Goal: Task Accomplishment & Management: Manage account settings

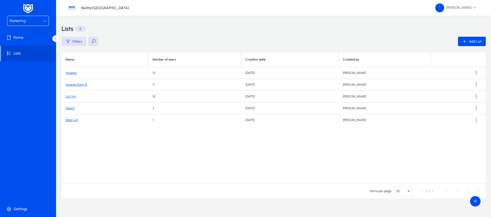
click at [42, 21] on div "Marketing" at bounding box center [25, 21] width 33 height 7
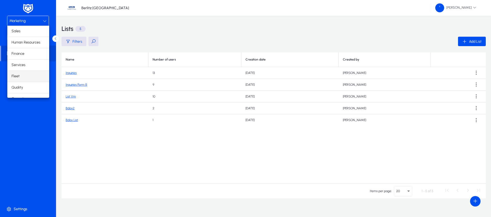
scroll to position [18, 0]
click at [21, 50] on mat-option "Services" at bounding box center [28, 47] width 42 height 11
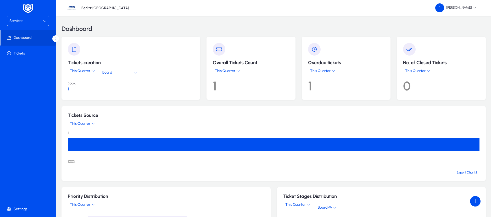
click at [44, 20] on icon at bounding box center [45, 21] width 4 height 4
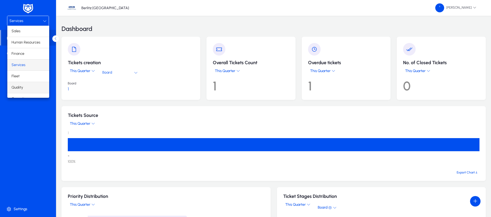
scroll to position [18, 0]
click at [30, 79] on mat-option "Operations" at bounding box center [28, 80] width 42 height 11
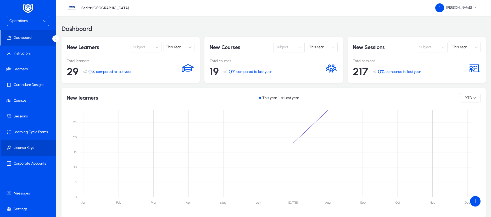
click at [30, 149] on span "License Keys" at bounding box center [29, 147] width 56 height 5
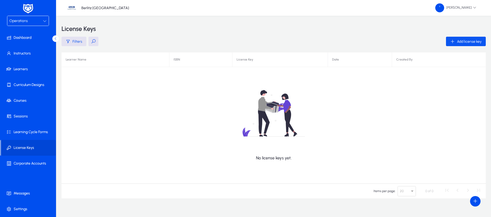
click at [465, 42] on span "Add license key" at bounding box center [469, 41] width 25 height 4
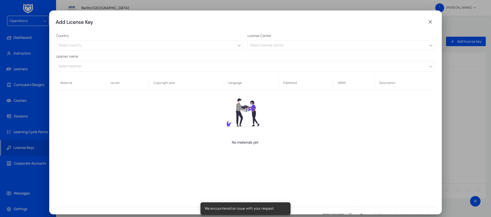
click at [71, 46] on span "Select country" at bounding box center [70, 45] width 24 height 4
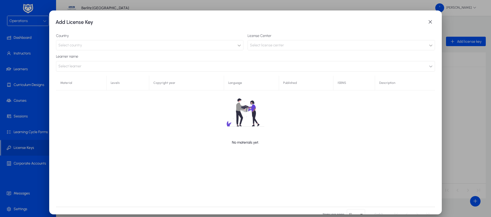
click at [71, 46] on span "Select country" at bounding box center [70, 45] width 24 height 4
click at [237, 47] on icon at bounding box center [239, 45] width 4 height 4
click at [237, 44] on icon at bounding box center [239, 45] width 4 height 4
click at [379, 45] on div "Select license center" at bounding box center [339, 45] width 179 height 7
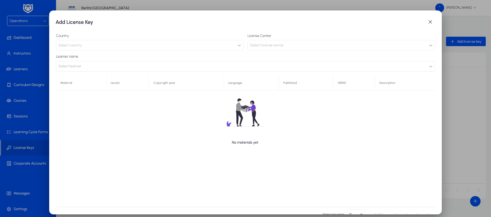
click at [110, 66] on button "Select learner" at bounding box center [245, 66] width 379 height 10
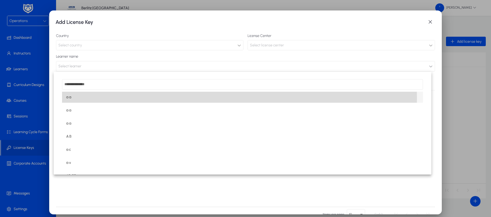
click at [99, 98] on mat-option "a a" at bounding box center [242, 97] width 360 height 11
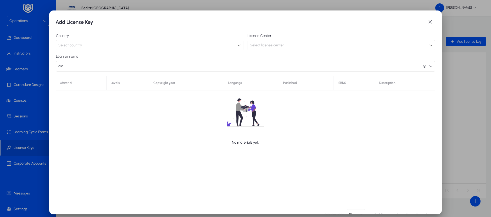
click at [276, 44] on span "Select license center" at bounding box center [267, 45] width 34 height 4
click at [429, 67] on icon "button" at bounding box center [431, 66] width 4 height 4
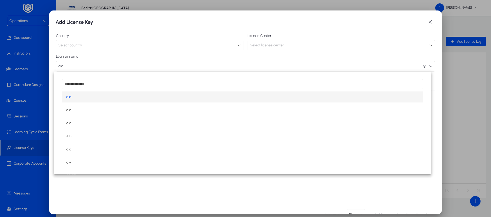
click at [367, 94] on mat-option "a a" at bounding box center [242, 96] width 360 height 11
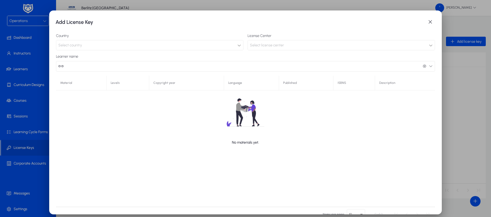
click at [429, 66] on button "a a a a" at bounding box center [245, 66] width 379 height 10
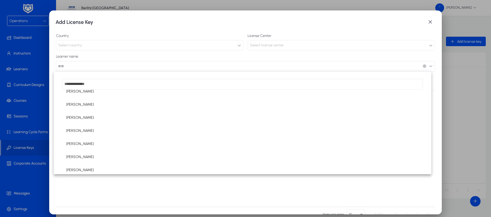
scroll to position [226, 0]
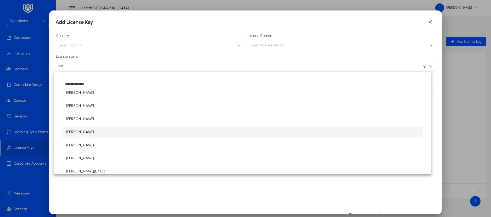
click at [108, 134] on mat-option "[PERSON_NAME]" at bounding box center [242, 131] width 360 height 11
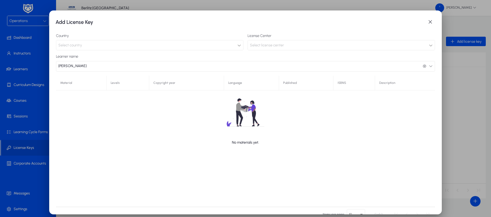
click at [303, 139] on div "No materials yet." at bounding box center [245, 118] width 379 height 84
click at [425, 22] on span "button" at bounding box center [430, 22] width 10 height 10
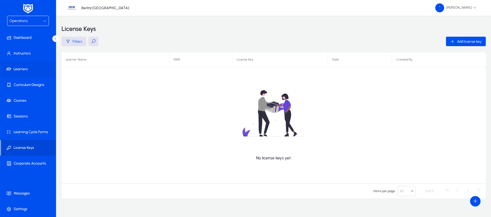
click at [21, 68] on span "Learners" at bounding box center [29, 68] width 56 height 5
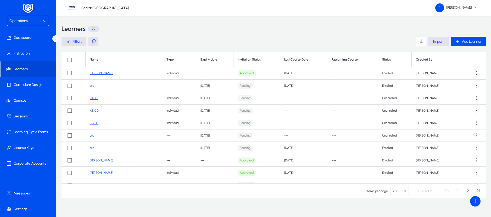
click at [109, 73] on link "[PERSON_NAME]" at bounding box center [101, 73] width 23 height 4
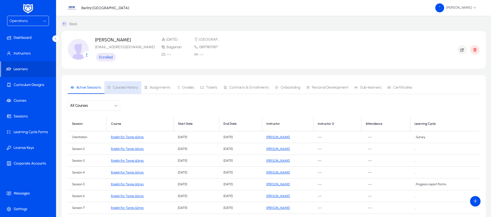
click at [128, 87] on span "Courses History" at bounding box center [125, 88] width 25 height 4
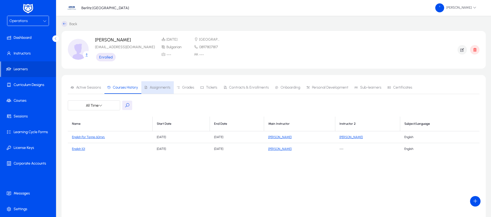
click at [158, 88] on span "Assignments" at bounding box center [160, 88] width 21 height 4
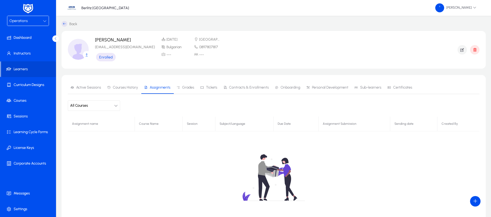
click at [114, 106] on icon "button" at bounding box center [116, 106] width 4 height 4
click at [187, 87] on div at bounding box center [245, 108] width 491 height 217
click at [187, 87] on span "Grades" at bounding box center [188, 88] width 12 height 4
click at [208, 86] on span "Tickets" at bounding box center [211, 88] width 11 height 4
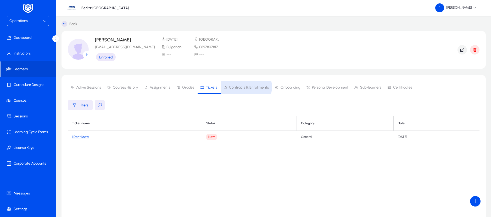
click at [241, 87] on span "Contracts & Enrollments" at bounding box center [249, 88] width 40 height 4
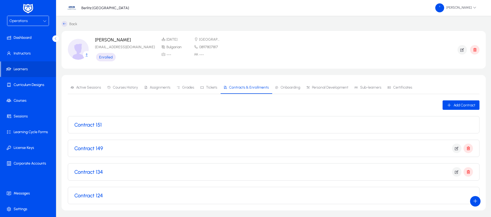
click at [163, 126] on div "Contract 151" at bounding box center [273, 124] width 398 height 6
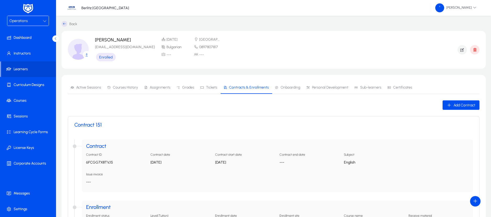
click at [283, 87] on span "Onboarding" at bounding box center [290, 88] width 20 height 4
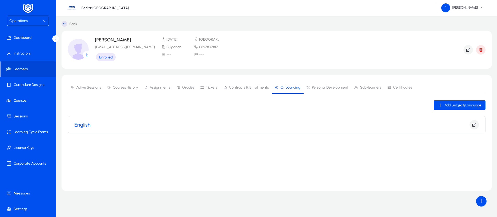
click at [285, 119] on div "English" at bounding box center [276, 124] width 404 height 17
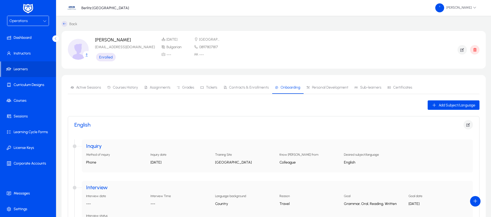
click at [332, 87] on span "Personal Development" at bounding box center [330, 88] width 36 height 4
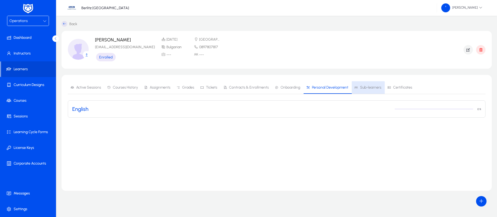
click at [364, 88] on span "Sub-learners" at bounding box center [370, 88] width 21 height 4
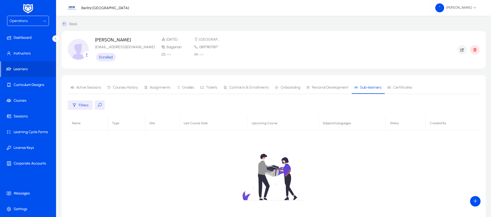
click at [404, 88] on span "Certificates" at bounding box center [402, 88] width 19 height 4
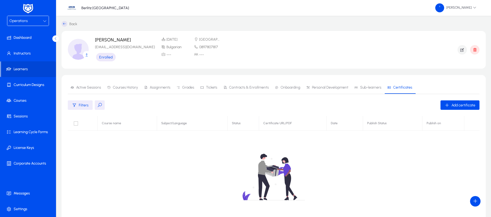
click at [42, 20] on div "Operations" at bounding box center [25, 21] width 33 height 7
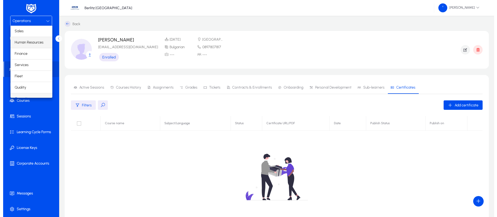
scroll to position [7, 0]
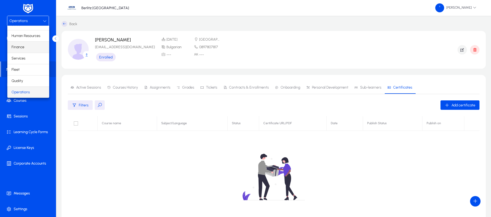
click at [25, 46] on mat-option "Finance" at bounding box center [28, 47] width 42 height 11
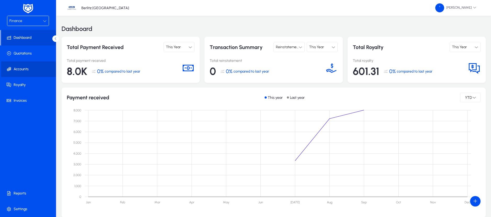
click at [22, 68] on span "Accounts" at bounding box center [29, 68] width 56 height 5
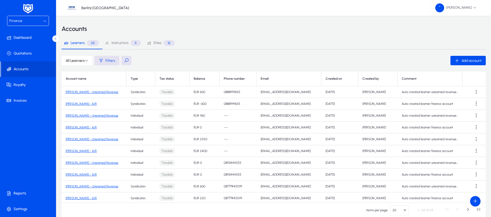
click at [126, 61] on button at bounding box center [126, 60] width 10 height 9
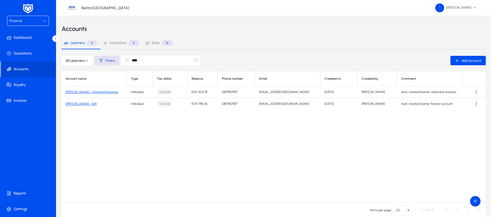
type input "****"
click at [94, 105] on link "Novak Dzhokovich - A/R" at bounding box center [81, 104] width 31 height 4
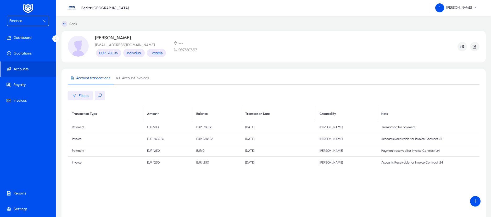
click at [95, 125] on td "Payment" at bounding box center [105, 127] width 75 height 12
click at [398, 126] on td "Transaction for payment" at bounding box center [428, 127] width 102 height 12
click at [133, 79] on span "Account invoices" at bounding box center [135, 78] width 27 height 4
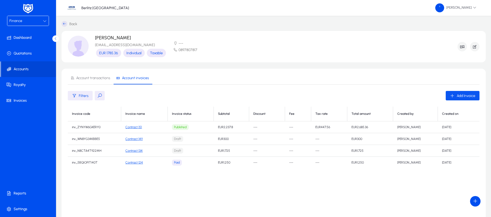
click at [457, 97] on span "Add Invoice" at bounding box center [465, 95] width 19 height 4
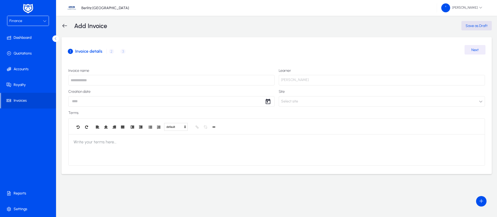
click at [185, 81] on input "text" at bounding box center [171, 80] width 206 height 10
click at [297, 103] on span "Select site" at bounding box center [289, 101] width 17 height 10
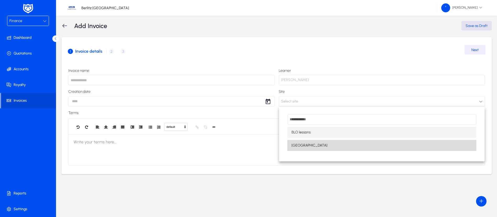
click at [315, 147] on mat-option "[GEOGRAPHIC_DATA]" at bounding box center [381, 145] width 189 height 11
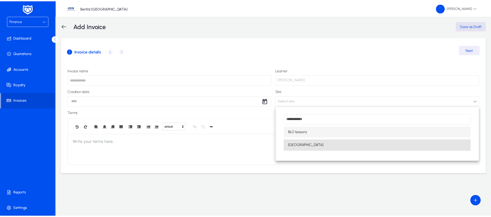
scroll to position [0, 0]
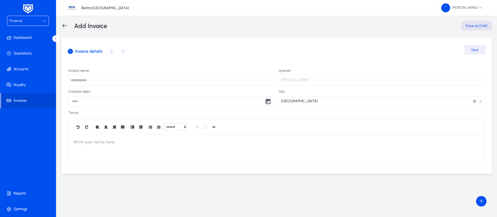
click at [154, 100] on body "Finance Dashboard Quotations Accounts Royalty Invoices Reports Settings Berlitz…" at bounding box center [248, 108] width 497 height 217
click at [116, 147] on span "4" at bounding box center [117, 149] width 9 height 9
type input "**********"
click at [92, 78] on input "text" at bounding box center [171, 80] width 206 height 10
type input "**********"
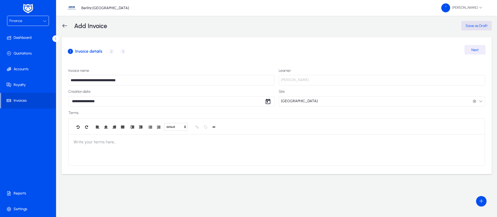
click at [109, 52] on div "1 Invoice details 2 Product / Service details 3 Record payment" at bounding box center [276, 51] width 417 height 13
click at [110, 52] on div "1 Invoice details 2 Product / Service details 3 Record payment" at bounding box center [276, 51] width 417 height 13
click at [474, 49] on span "Next" at bounding box center [474, 50] width 7 height 4
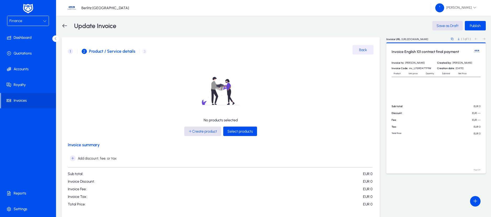
click at [202, 131] on span "Create product" at bounding box center [202, 131] width 29 height 4
click at [232, 132] on span "Select products" at bounding box center [239, 131] width 25 height 4
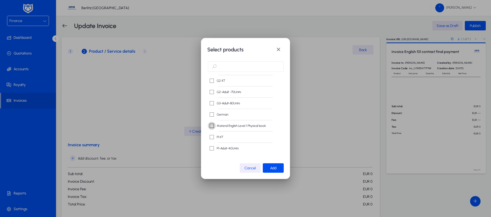
scroll to position [39, 0]
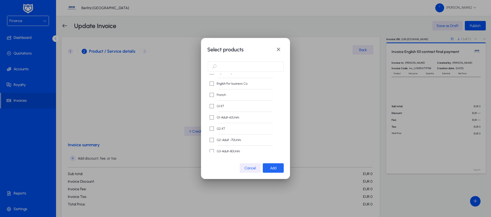
click at [272, 168] on span "Add" at bounding box center [273, 168] width 6 height 4
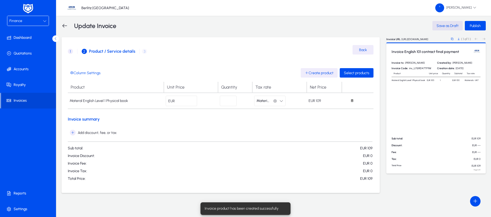
click at [281, 101] on icon "button" at bounding box center [281, 101] width 4 height 4
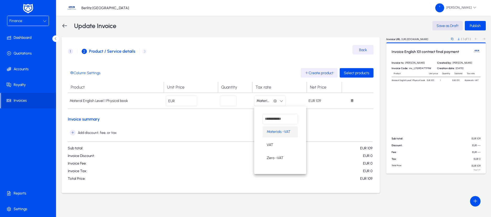
click at [281, 101] on div at bounding box center [245, 108] width 491 height 217
click at [144, 51] on div "1 Invoice details 2 Product / Service details 3 Record payment" at bounding box center [220, 51] width 305 height 13
click at [476, 26] on span "Publish" at bounding box center [474, 26] width 11 height 4
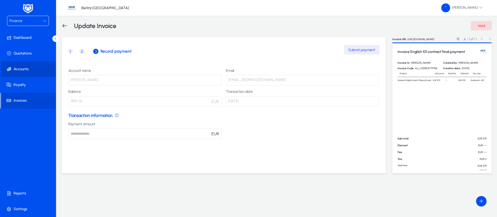
click at [30, 66] on span at bounding box center [29, 69] width 56 height 13
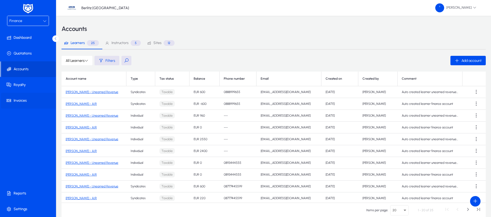
click at [19, 99] on span "Invoices" at bounding box center [29, 100] width 56 height 5
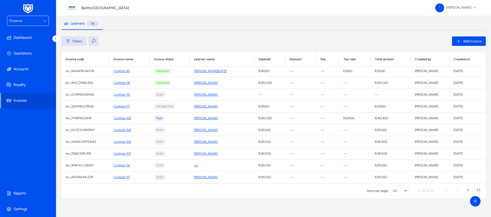
scroll to position [27, 0]
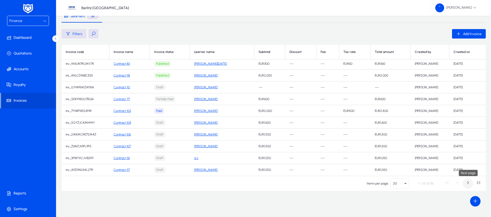
click at [466, 184] on span "Next page" at bounding box center [467, 183] width 10 height 10
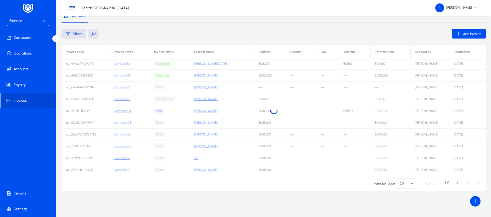
scroll to position [72, 0]
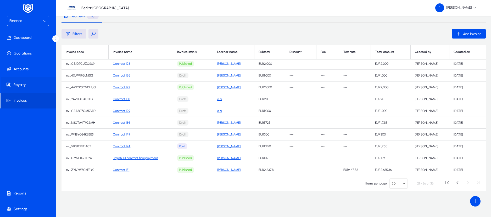
click at [23, 85] on span "Royalty" at bounding box center [29, 84] width 56 height 5
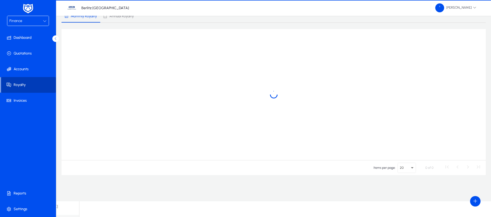
scroll to position [11, 0]
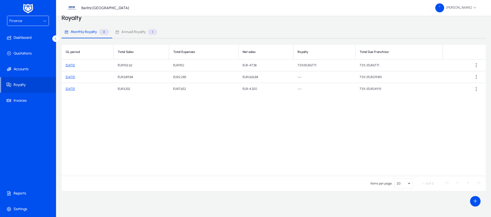
click at [75, 64] on link "September 2025" at bounding box center [70, 65] width 9 height 4
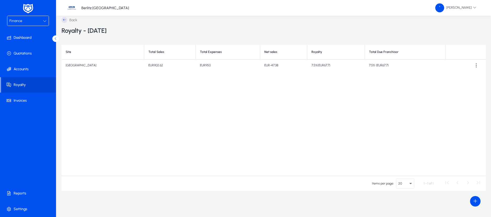
click at [64, 19] on icon at bounding box center [64, 20] width 6 height 6
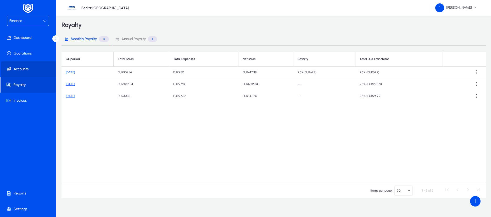
click at [21, 70] on span "Accounts" at bounding box center [29, 68] width 56 height 5
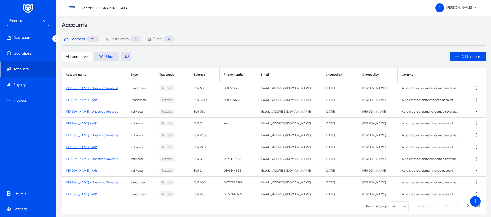
click at [127, 58] on button at bounding box center [126, 56] width 10 height 9
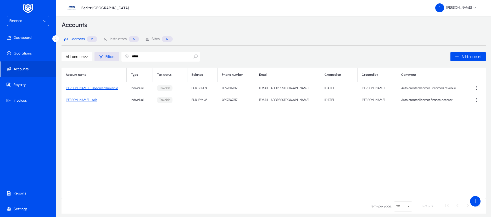
type input "*****"
click at [102, 89] on link "Novak Dzhokovich - Unearned Revenue" at bounding box center [92, 88] width 53 height 4
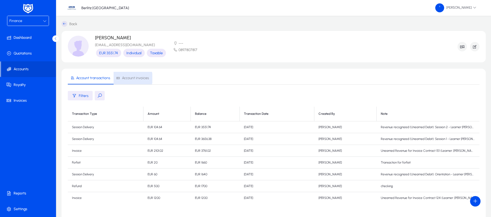
click at [130, 78] on span "Account invoices" at bounding box center [135, 78] width 27 height 4
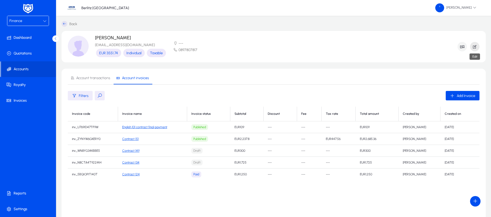
click at [475, 48] on icon "button" at bounding box center [474, 46] width 5 height 5
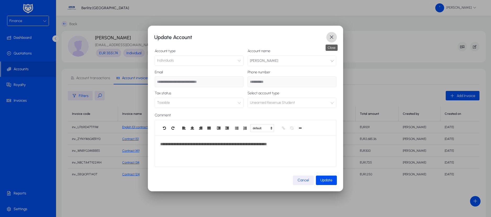
click at [328, 38] on span "button" at bounding box center [331, 37] width 10 height 10
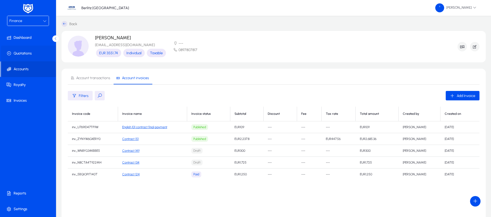
click at [25, 54] on span "Quotations" at bounding box center [29, 53] width 56 height 5
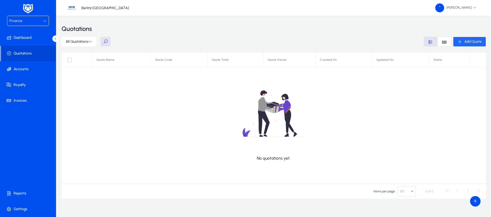
click at [474, 42] on span "Add Quote" at bounding box center [472, 41] width 17 height 4
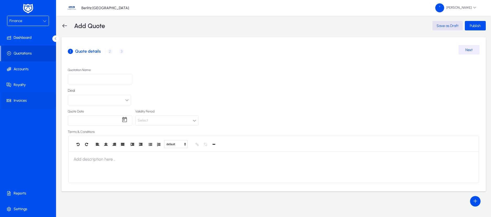
click at [20, 101] on span "Invoices" at bounding box center [29, 100] width 56 height 5
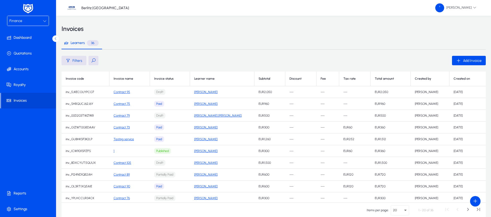
click at [41, 22] on div "Finance" at bounding box center [25, 21] width 33 height 7
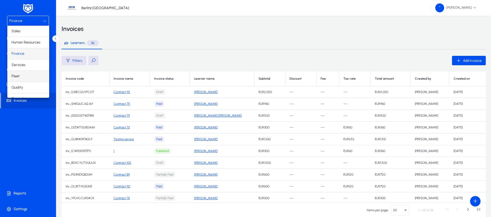
scroll to position [18, 0]
click at [30, 80] on mat-option "Operations" at bounding box center [28, 80] width 42 height 11
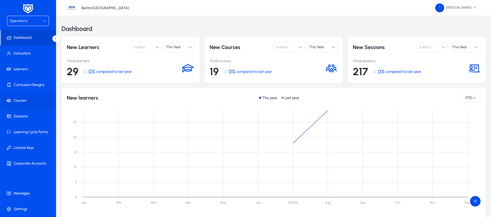
click at [25, 98] on span "Courses" at bounding box center [29, 100] width 56 height 5
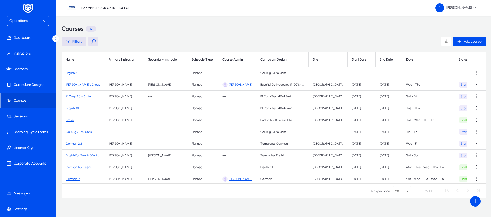
click at [75, 72] on link "English 2" at bounding box center [72, 73] width 12 height 4
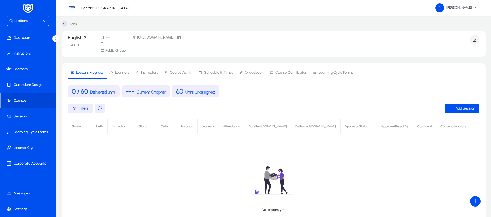
click at [122, 73] on span "Learners" at bounding box center [122, 73] width 14 height 4
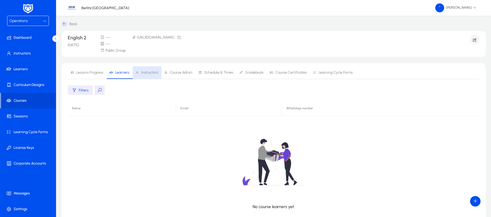
click at [153, 72] on span "Instructors" at bounding box center [149, 73] width 17 height 4
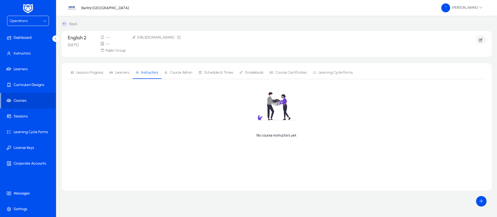
click at [180, 73] on span "Course Admin" at bounding box center [181, 73] width 22 height 4
click at [222, 73] on span "Schedule & Times" at bounding box center [218, 73] width 29 height 4
click at [87, 72] on span "Lessons Progress" at bounding box center [89, 73] width 27 height 4
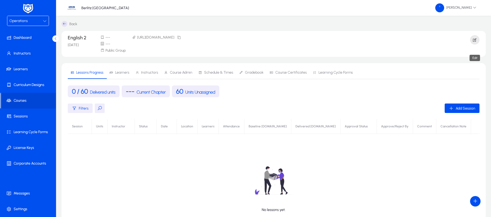
click at [473, 37] on icon "button" at bounding box center [474, 39] width 5 height 5
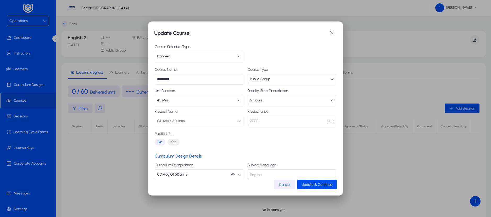
scroll to position [31, 0]
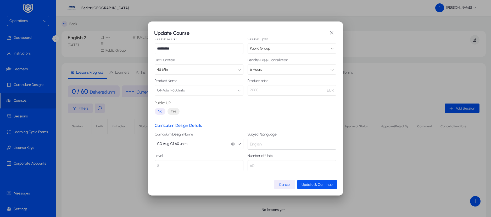
click at [319, 184] on span "Update & Continue" at bounding box center [316, 184] width 31 height 4
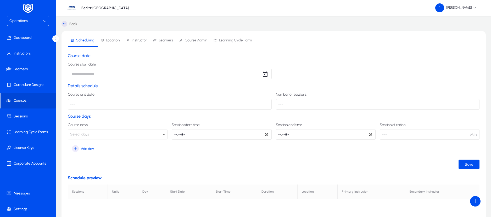
click at [35, 22] on div "Operations" at bounding box center [25, 21] width 33 height 7
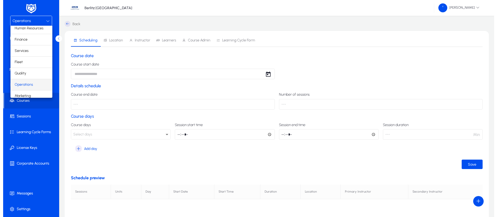
scroll to position [18, 0]
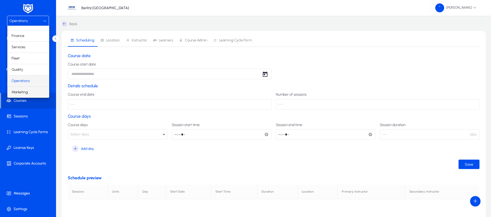
click at [25, 89] on span "Marketing" at bounding box center [20, 92] width 16 height 6
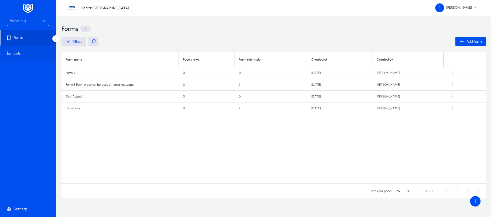
click at [33, 53] on span "Lists" at bounding box center [29, 53] width 56 height 5
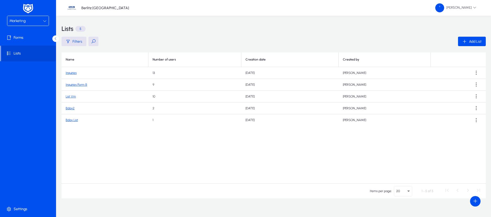
click at [75, 121] on link "Bday List" at bounding box center [72, 120] width 12 height 4
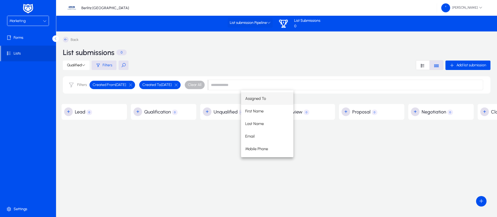
click at [272, 24] on span at bounding box center [250, 22] width 45 height 13
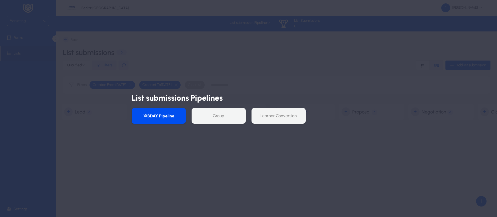
click at [166, 116] on button "BDAY Pipeline" at bounding box center [159, 116] width 54 height 16
click at [246, 174] on div at bounding box center [248, 108] width 497 height 217
